Goal: Task Accomplishment & Management: Manage account settings

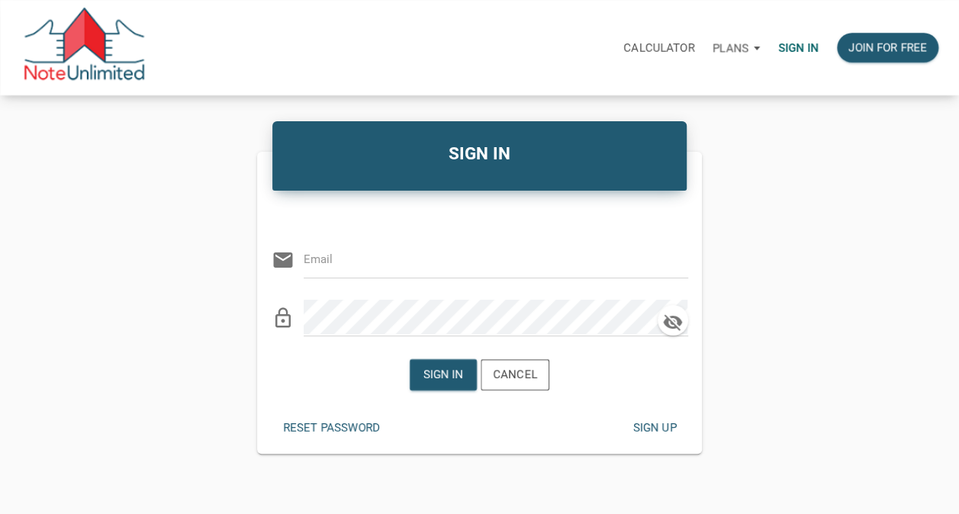
click at [794, 48] on p "Sign in" at bounding box center [798, 48] width 40 height 14
click at [407, 261] on input "email" at bounding box center [485, 259] width 362 height 34
type input "[PERSON_NAME][EMAIL_ADDRESS][DOMAIN_NAME]"
click at [444, 375] on div "Sign in" at bounding box center [443, 375] width 40 height 18
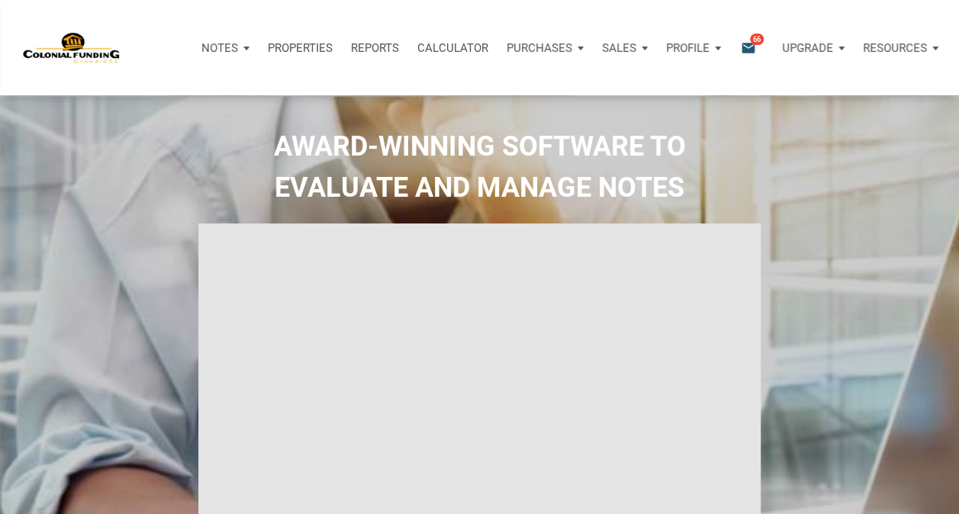
select select
type input "Introduction to new features"
select select
click at [750, 44] on icon "email" at bounding box center [748, 48] width 18 height 18
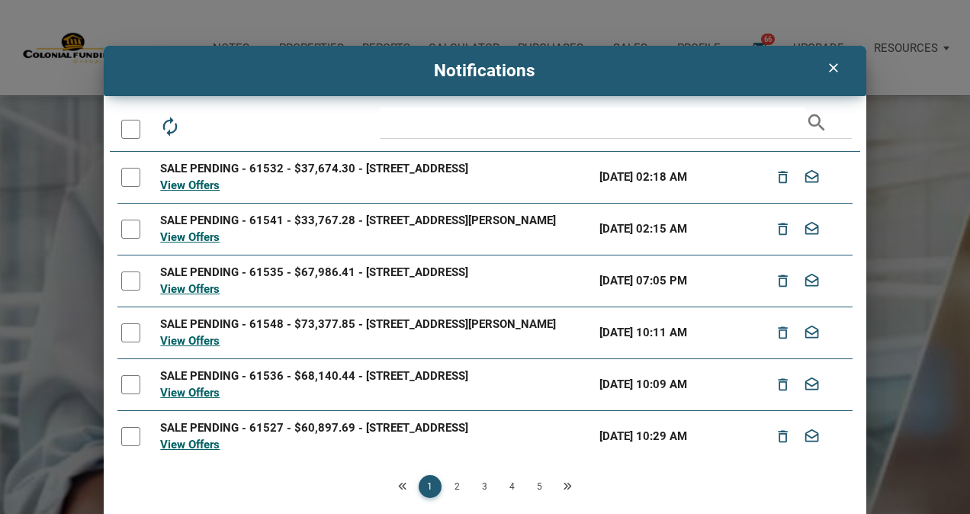
click at [824, 64] on icon "clear" at bounding box center [833, 67] width 18 height 15
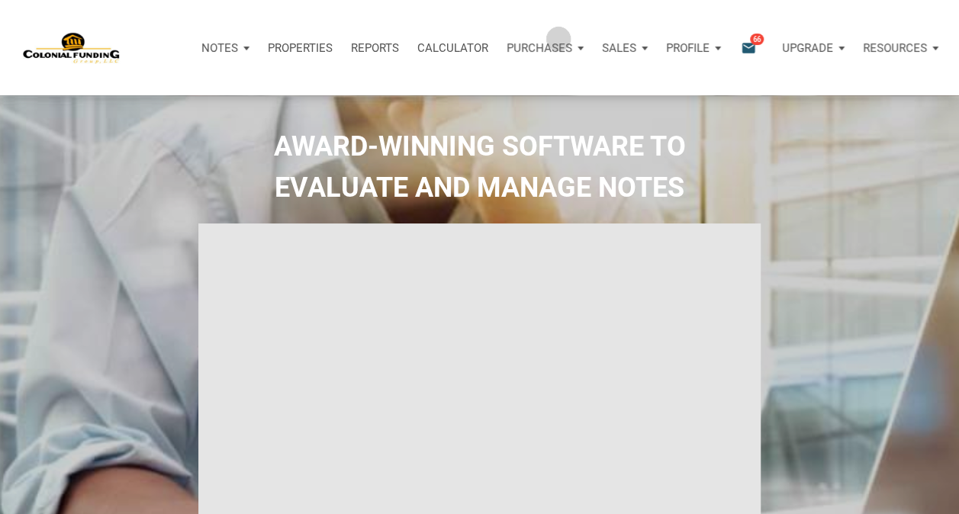
click at [558, 38] on div "Purchases" at bounding box center [544, 48] width 95 height 46
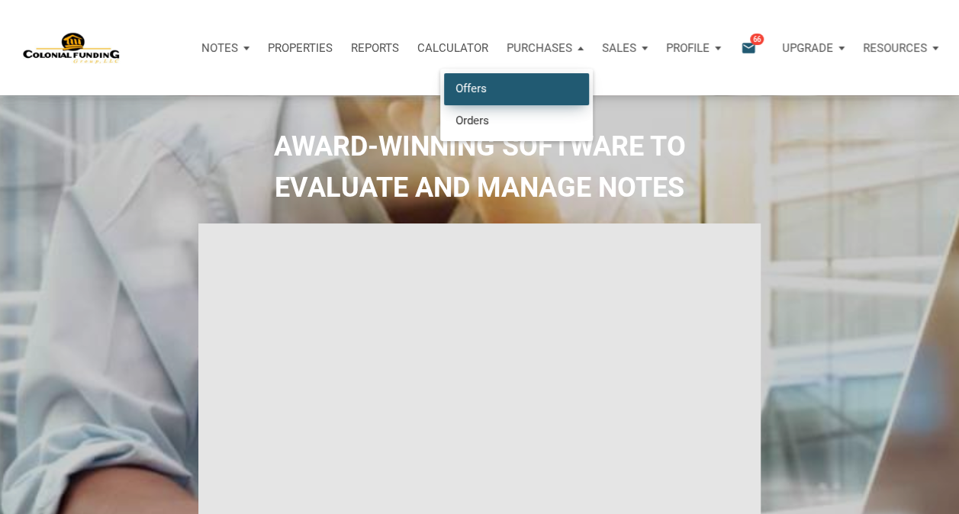
click at [458, 92] on link "Offers" at bounding box center [516, 88] width 145 height 31
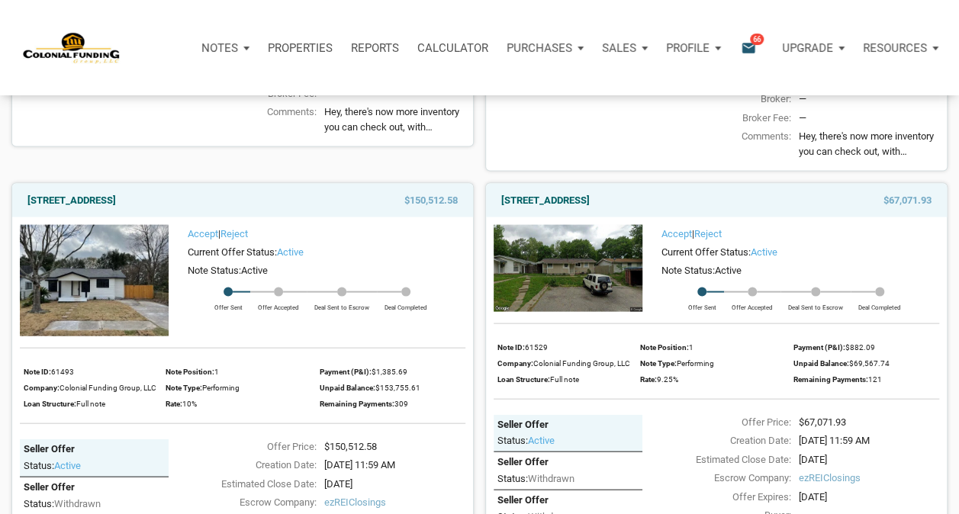
scroll to position [1474, 0]
